Goal: Task Accomplishment & Management: Use online tool/utility

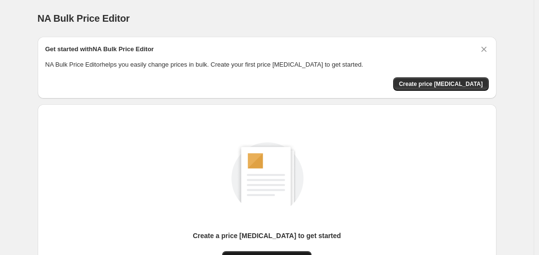
click at [274, 252] on button "New price [MEDICAL_DATA]" at bounding box center [266, 258] width 89 height 14
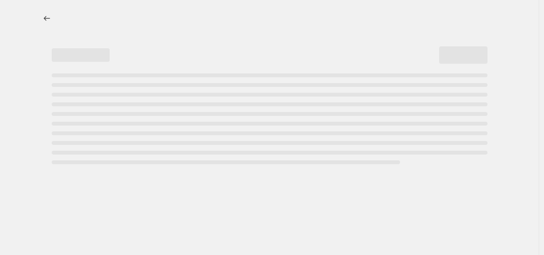
select select "percentage"
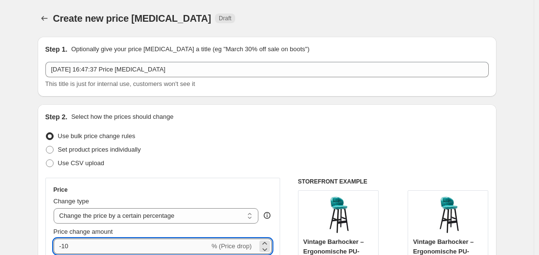
click at [90, 241] on input "-10" at bounding box center [132, 246] width 156 height 15
type input "-1"
type input "-35"
click at [434, 155] on div "Set product prices individually" at bounding box center [267, 150] width 444 height 14
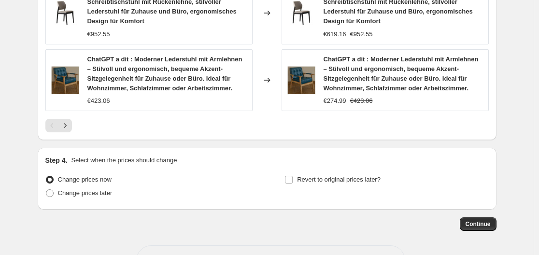
scroll to position [804, 0]
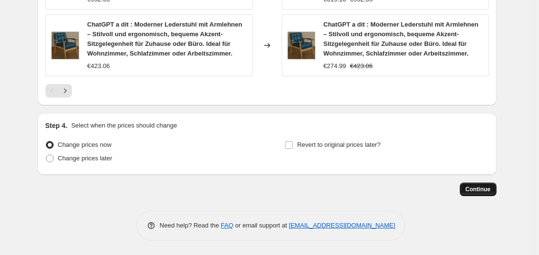
click at [497, 194] on button "Continue" at bounding box center [478, 190] width 37 height 14
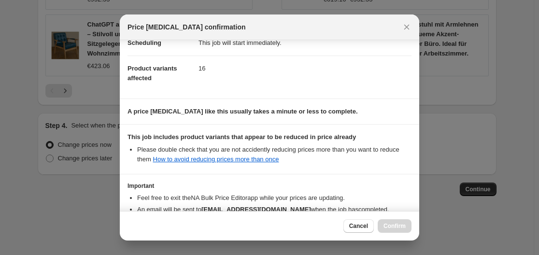
scroll to position [152, 0]
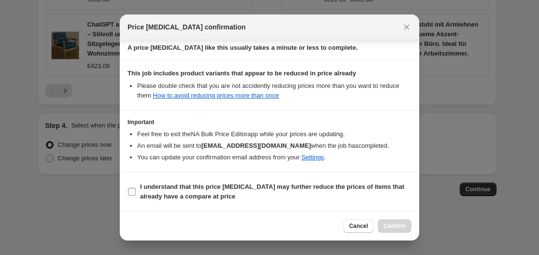
drag, startPoint x: 287, startPoint y: 204, endPoint x: 345, endPoint y: 201, distance: 58.1
click at [289, 204] on section "I understand that this price change job may further reduce the prices of items …" at bounding box center [270, 191] width 300 height 39
drag, startPoint x: 348, startPoint y: 194, endPoint x: 388, endPoint y: 218, distance: 46.6
click at [350, 194] on span "I understand that this price change job may further reduce the prices of items …" at bounding box center [276, 191] width 272 height 19
click at [136, 194] on input "I understand that this price change job may further reduce the prices of items …" at bounding box center [132, 192] width 8 height 8
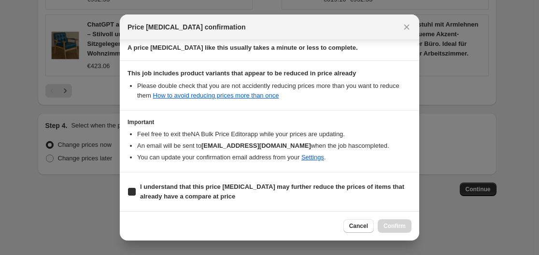
checkbox input "true"
click at [401, 231] on button "Confirm" at bounding box center [395, 226] width 34 height 14
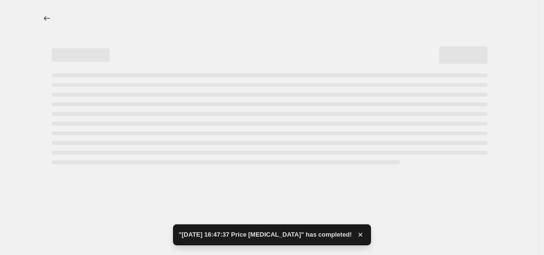
select select "percentage"
